Goal: Transaction & Acquisition: Purchase product/service

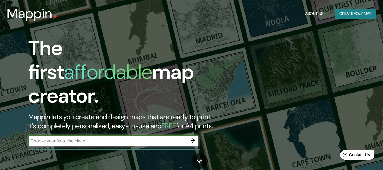
click at [113, 137] on input "text" at bounding box center [107, 140] width 159 height 7
paste input "[GEOGRAPHIC_DATA]"
type input "[GEOGRAPHIC_DATA]"
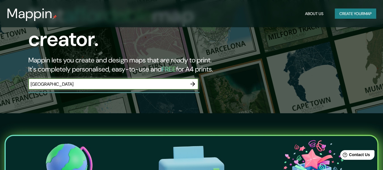
click at [191, 80] on icon "button" at bounding box center [192, 83] width 7 height 7
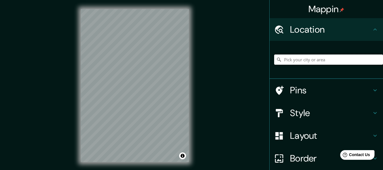
click at [294, 63] on input "Pick your city or area" at bounding box center [328, 59] width 109 height 10
paste input "[GEOGRAPHIC_DATA]"
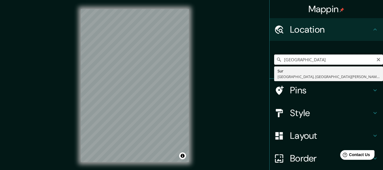
drag, startPoint x: 338, startPoint y: 60, endPoint x: 277, endPoint y: 62, distance: 60.4
click at [277, 62] on input "[GEOGRAPHIC_DATA]" at bounding box center [328, 59] width 109 height 10
click at [340, 60] on input "[GEOGRAPHIC_DATA]" at bounding box center [328, 59] width 109 height 10
click at [174, 22] on div "Mappin Location [GEOGRAPHIC_DATA] per [GEOGRAPHIC_DATA], [PERSON_NAME][GEOGRAPH…" at bounding box center [191, 90] width 383 height 180
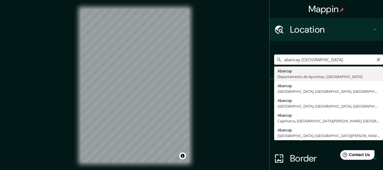
type input "Abancay, Departamento de Apurímac, [GEOGRAPHIC_DATA]"
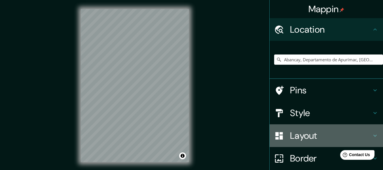
click at [324, 133] on h4 "Layout" at bounding box center [331, 135] width 82 height 11
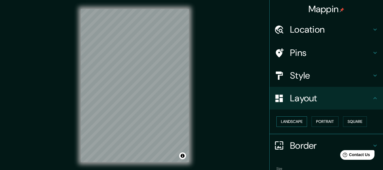
click at [289, 120] on button "Landscape" at bounding box center [291, 121] width 31 height 10
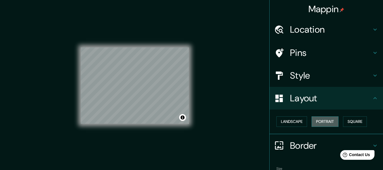
click at [323, 124] on button "Portrait" at bounding box center [324, 121] width 27 height 10
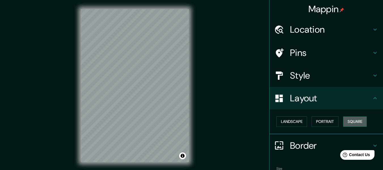
drag, startPoint x: 359, startPoint y: 120, endPoint x: 338, endPoint y: 124, distance: 20.9
click at [358, 120] on button "Square" at bounding box center [355, 121] width 24 height 10
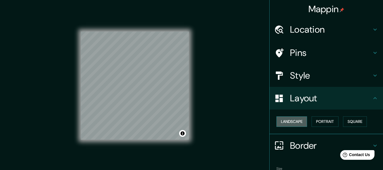
click at [279, 120] on button "Landscape" at bounding box center [291, 121] width 31 height 10
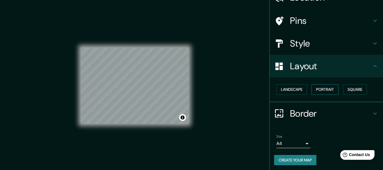
scroll to position [34, 0]
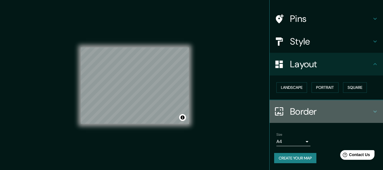
click at [304, 119] on div "Border" at bounding box center [325, 111] width 113 height 23
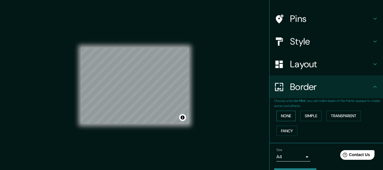
click at [285, 116] on button "None" at bounding box center [285, 116] width 19 height 10
click at [315, 117] on button "Simple" at bounding box center [311, 116] width 22 height 10
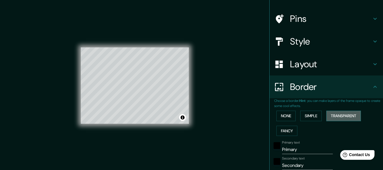
click at [335, 116] on button "Transparent" at bounding box center [343, 116] width 35 height 10
click at [277, 134] on button "Fancy" at bounding box center [286, 131] width 21 height 10
click at [283, 110] on div "None Simple Transparent Fancy" at bounding box center [328, 123] width 109 height 30
click at [284, 114] on button "None" at bounding box center [285, 116] width 19 height 10
